Goal: Navigation & Orientation: Find specific page/section

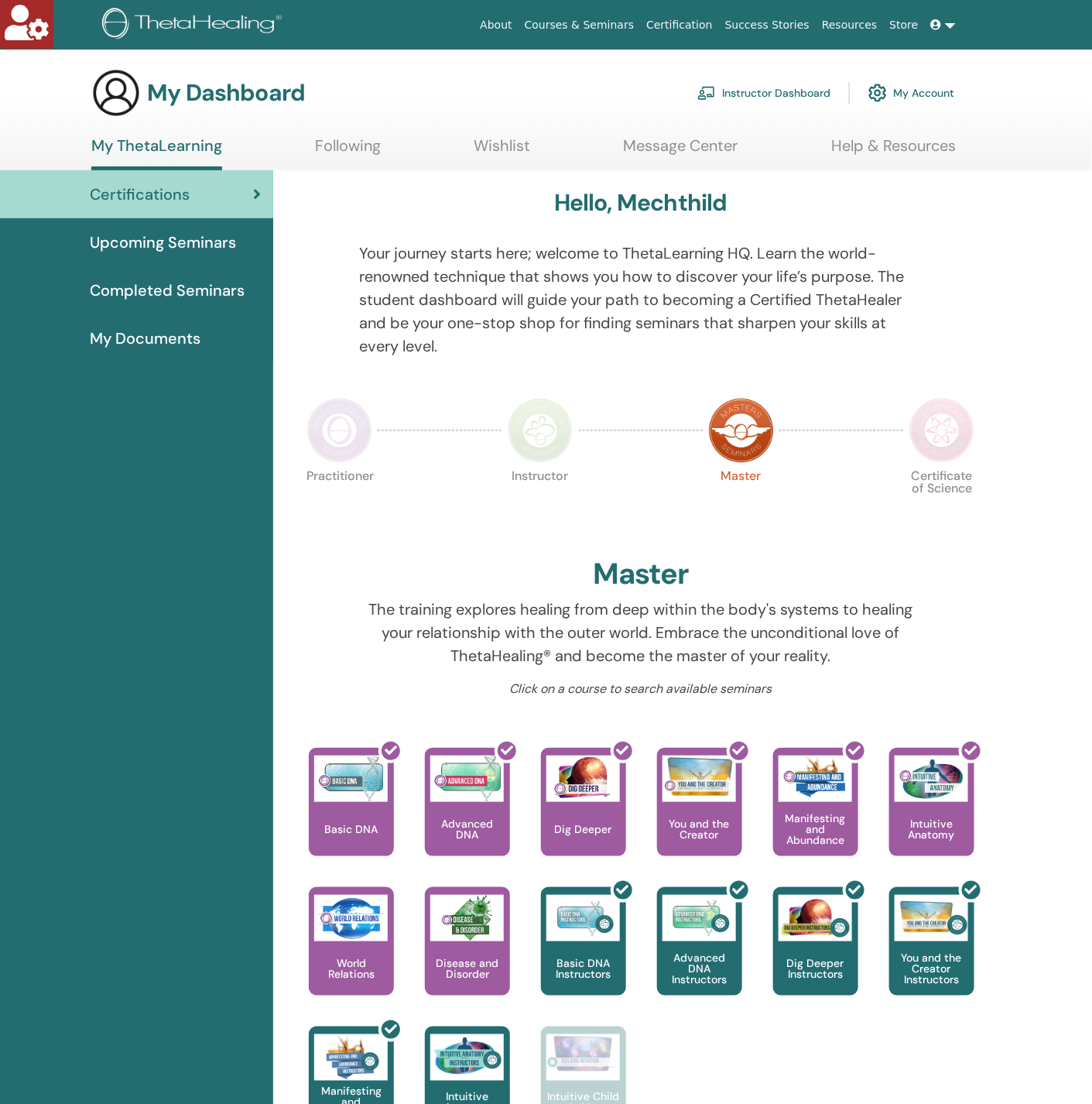
click at [750, 86] on link "Instructor Dashboard" at bounding box center [763, 93] width 133 height 34
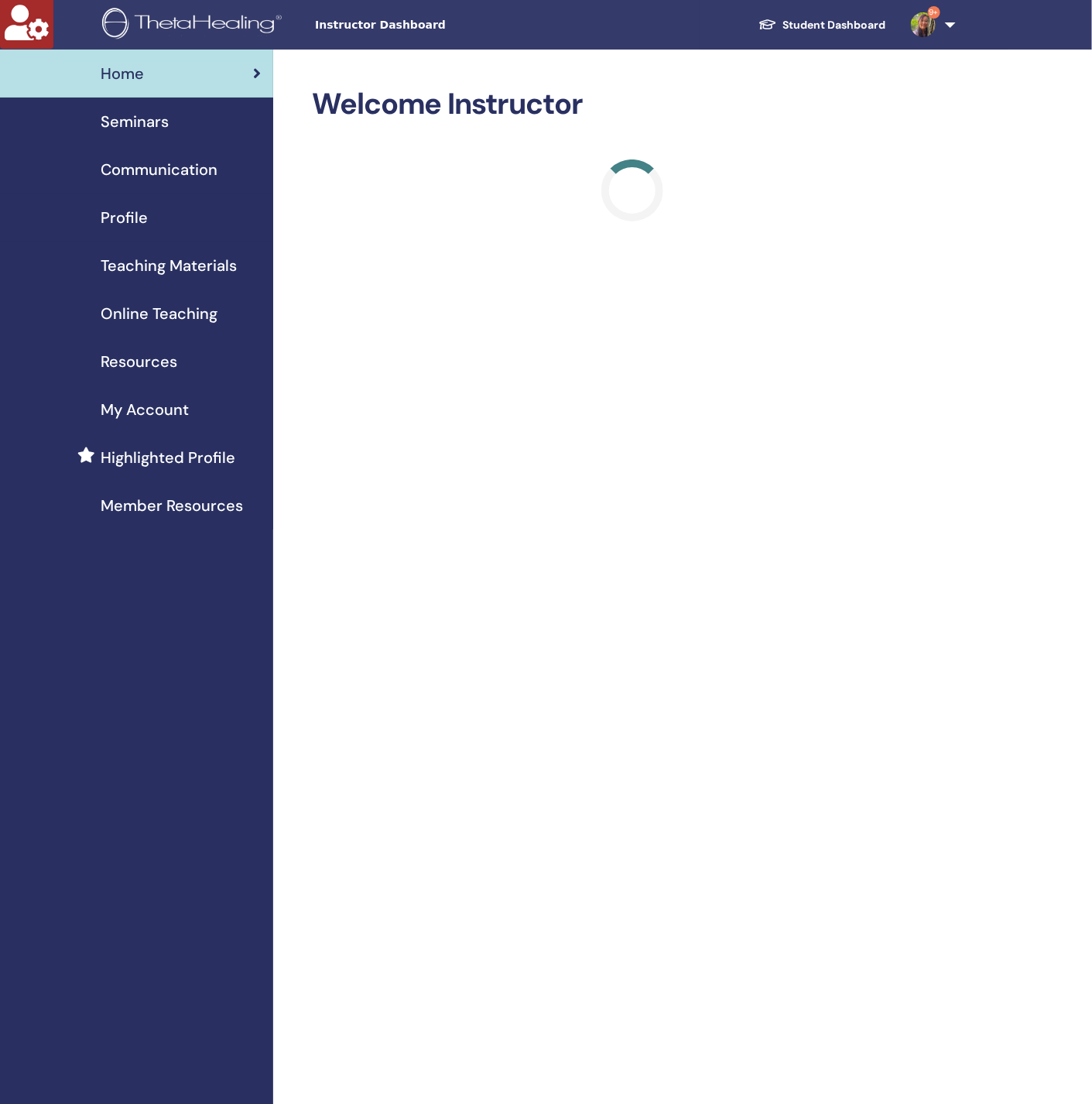
click at [182, 317] on span "Online Teaching" at bounding box center [159, 313] width 117 height 23
click at [945, 19] on link "9+" at bounding box center [930, 25] width 64 height 50
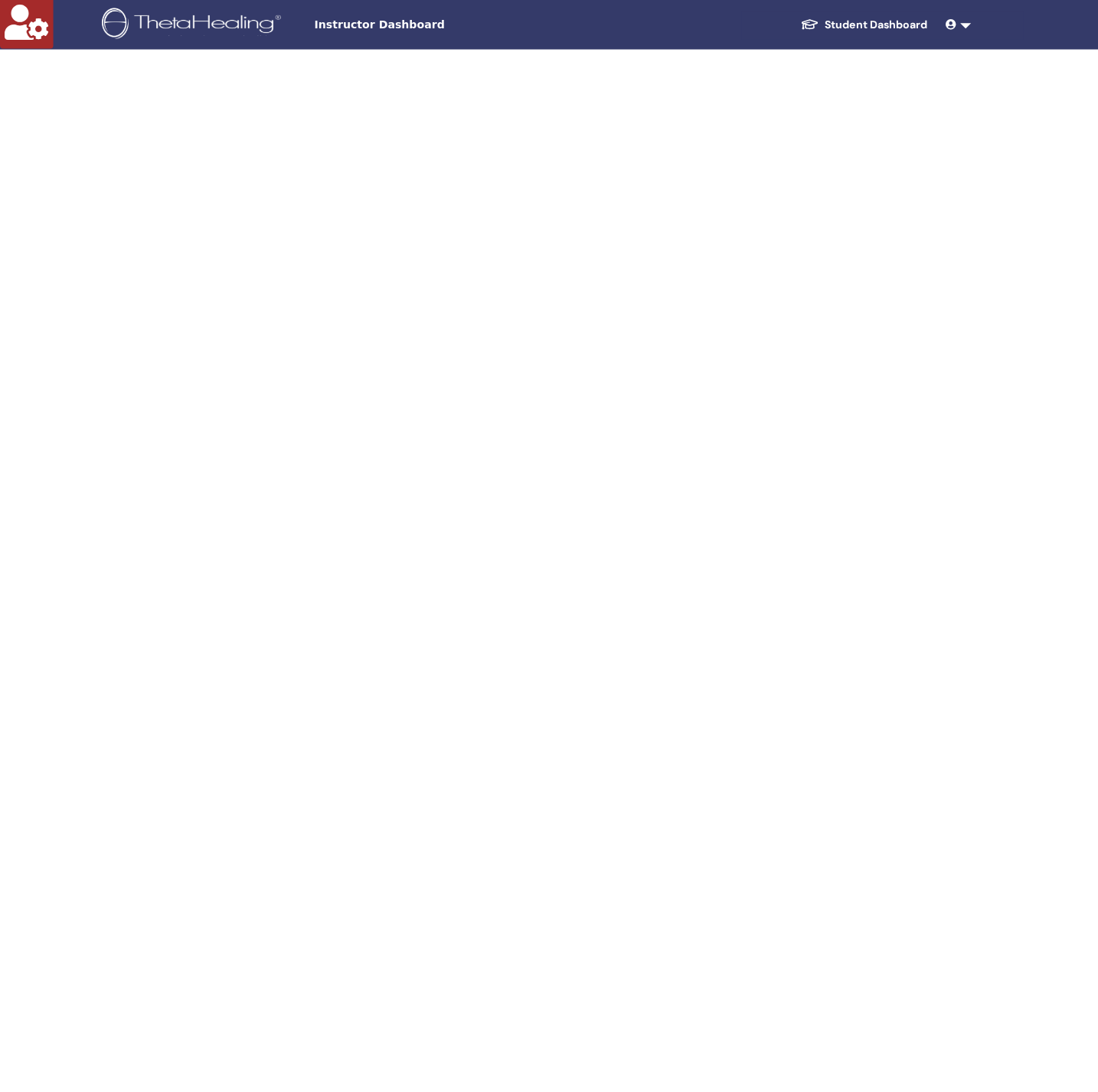
click at [935, 19] on link at bounding box center [951, 25] width 37 height 28
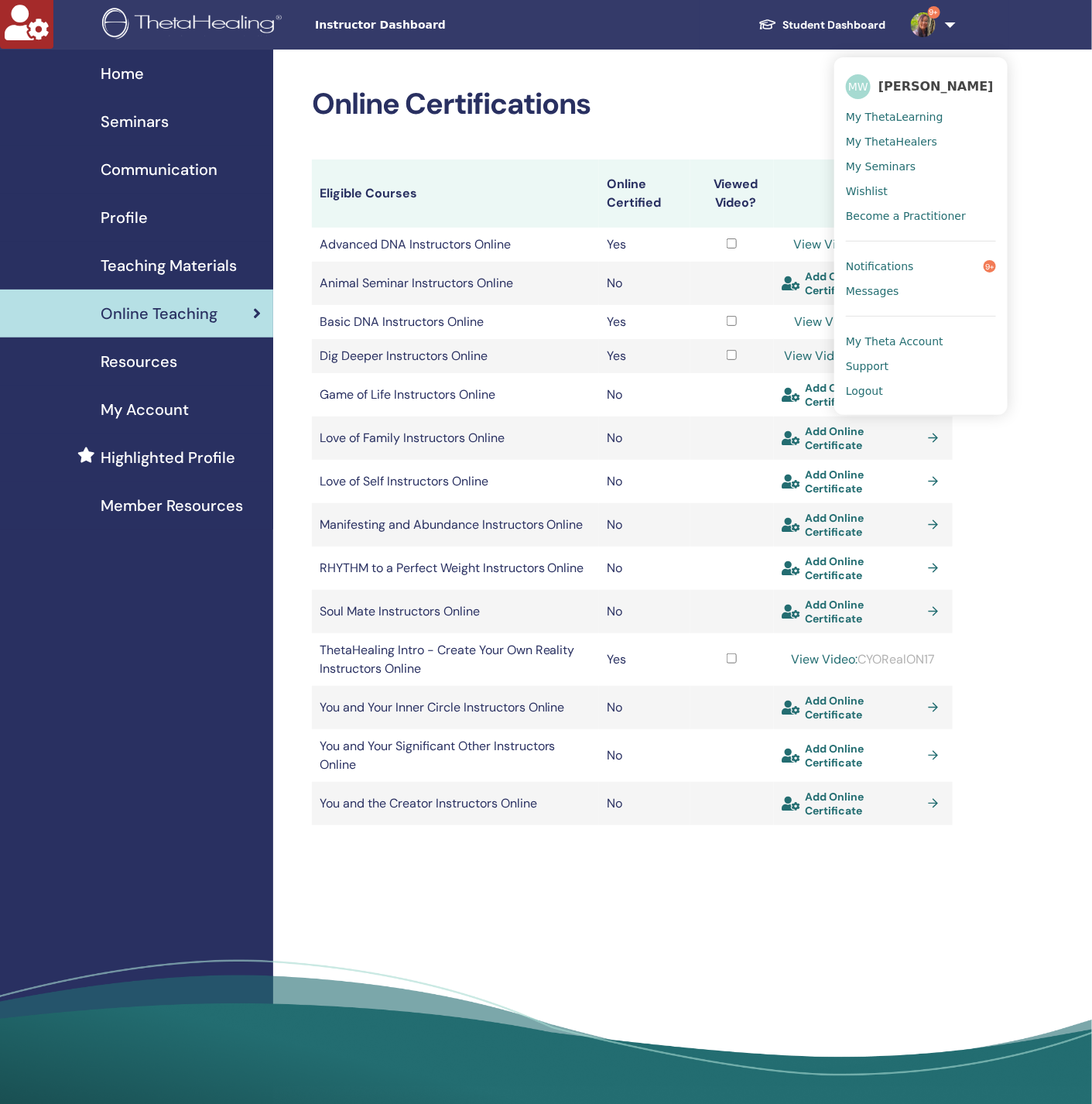
click at [1027, 37] on div "Instructor Dashboard Student Dashboard 9+ MW Mechthild Wenzelburger My ThetaLea…" at bounding box center [546, 25] width 999 height 50
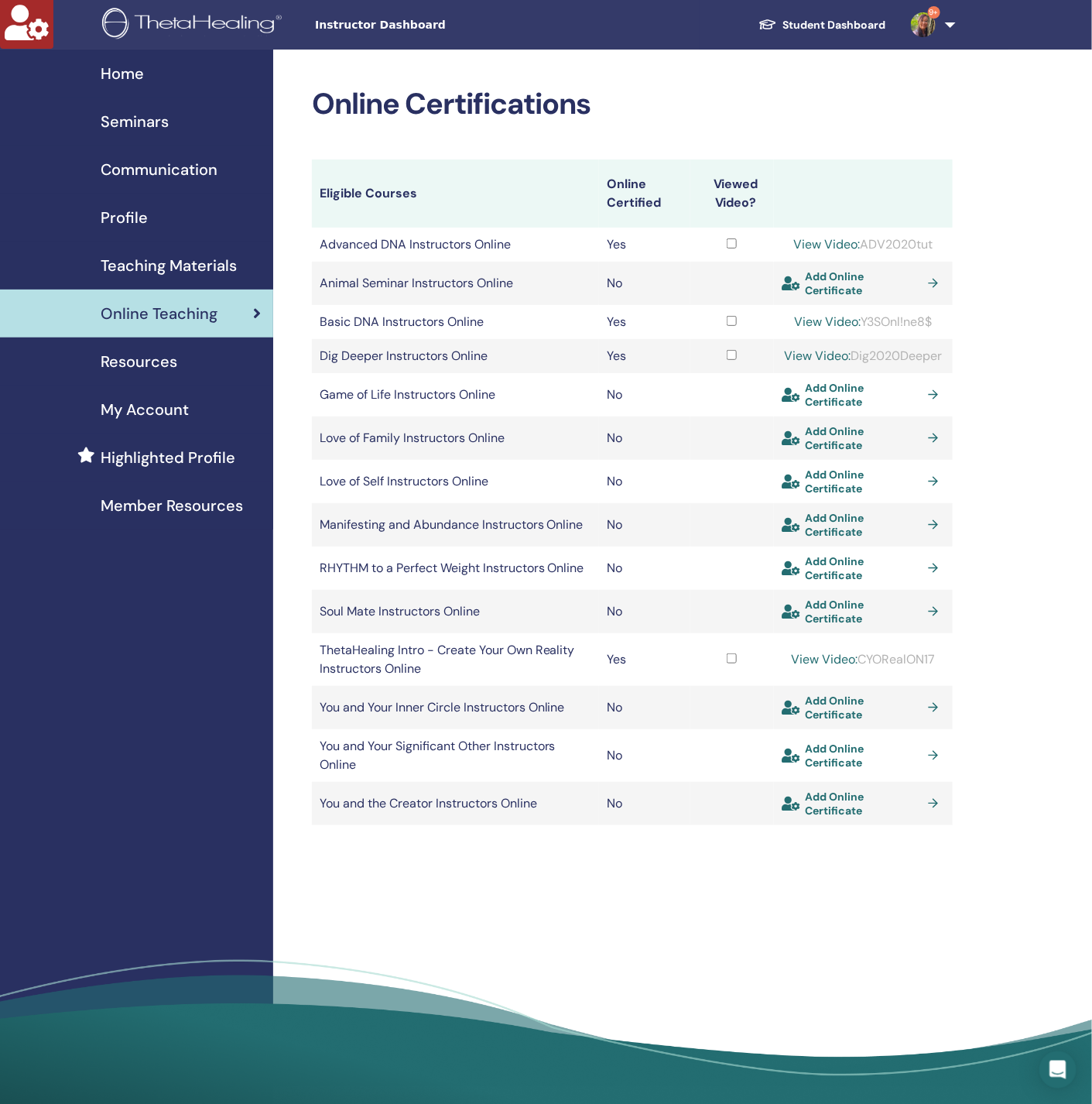
click at [635, 878] on div "Online Certifications Eligible Courses Online Certified Viewed Video? Advanced …" at bounding box center [683, 583] width 819 height 1065
